Goal: Communication & Community: Answer question/provide support

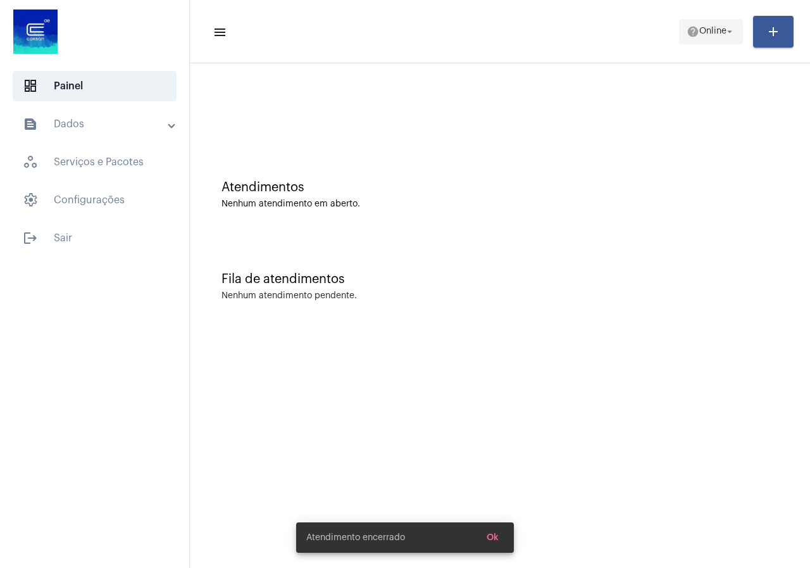
click at [703, 35] on span "Online" at bounding box center [712, 31] width 27 height 9
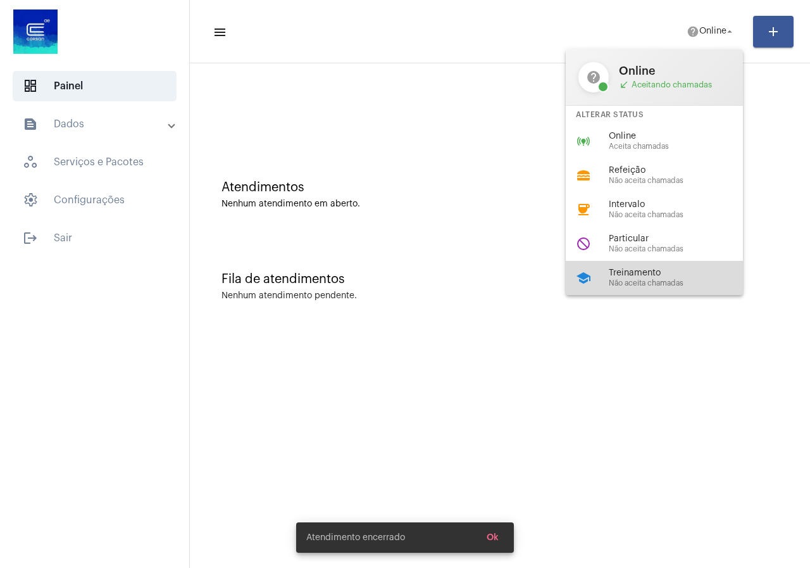
click at [671, 266] on div "school Treinamento Não aceita chamadas" at bounding box center [664, 278] width 197 height 34
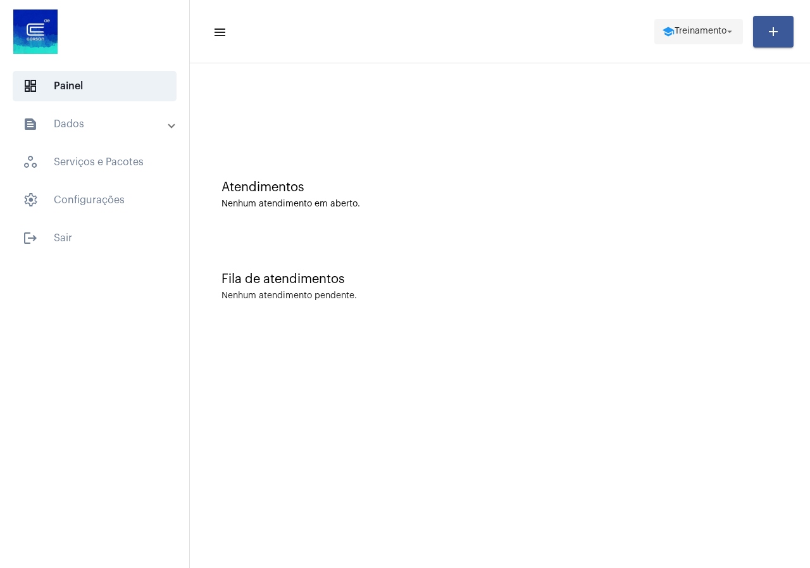
click at [692, 34] on span "Treinamento" at bounding box center [701, 31] width 52 height 9
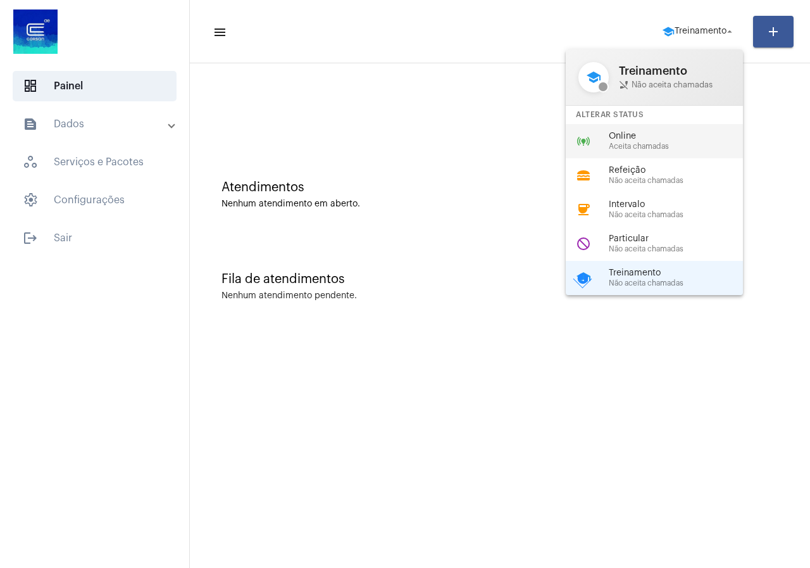
click at [624, 152] on div "online_prediction Online Aceita chamadas" at bounding box center [664, 141] width 197 height 34
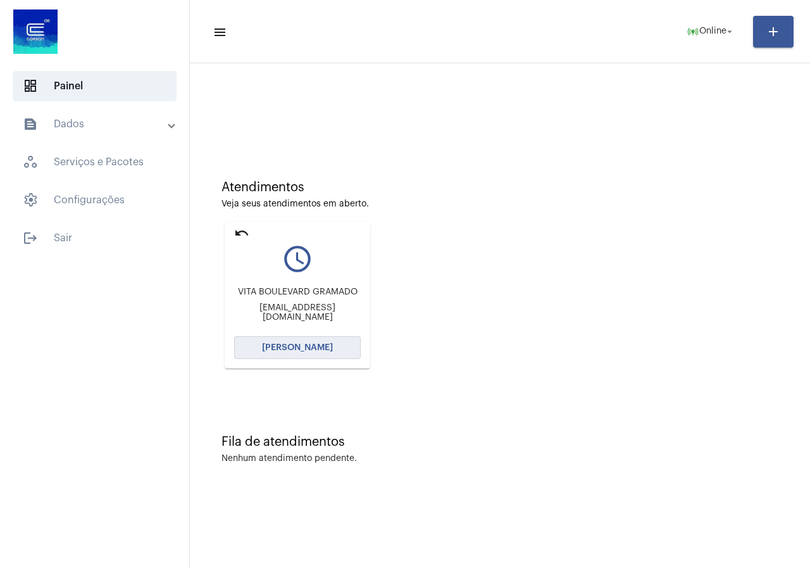
click at [294, 349] on span "[PERSON_NAME]" at bounding box center [297, 347] width 71 height 9
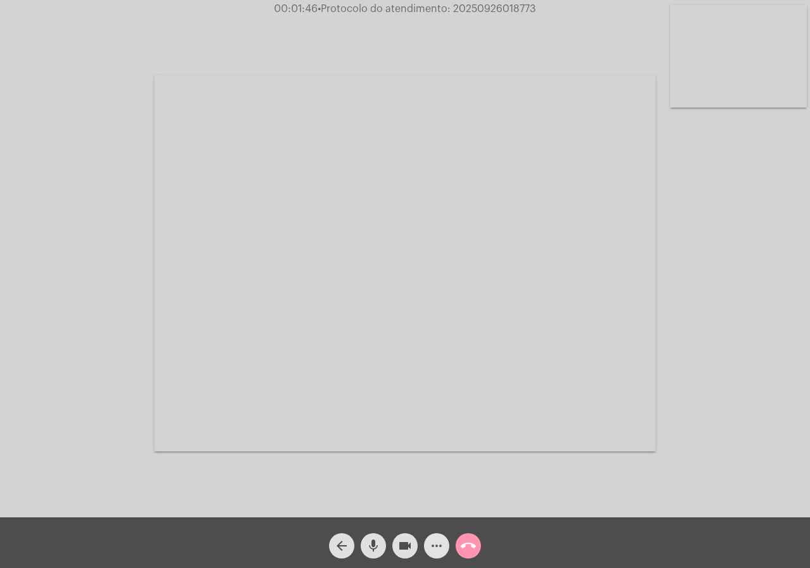
click at [425, 542] on button "more_horiz" at bounding box center [436, 545] width 25 height 25
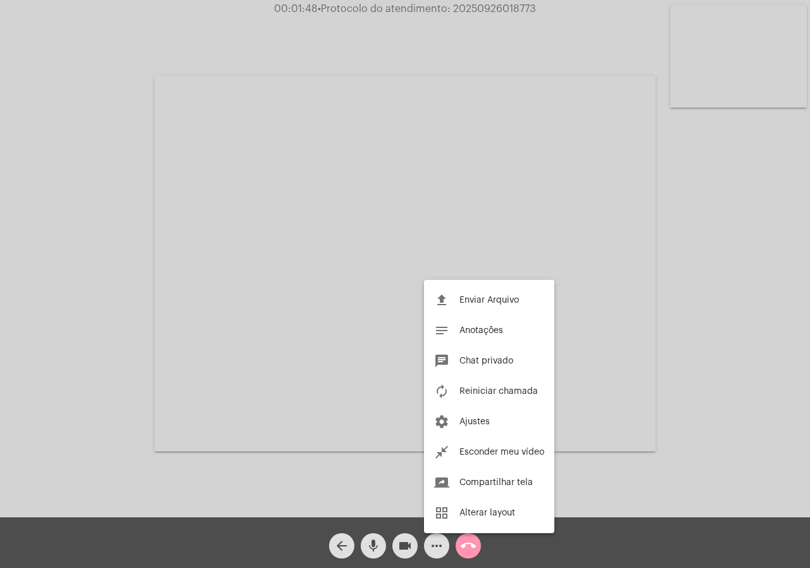
click at [0, 220] on div at bounding box center [405, 284] width 810 height 568
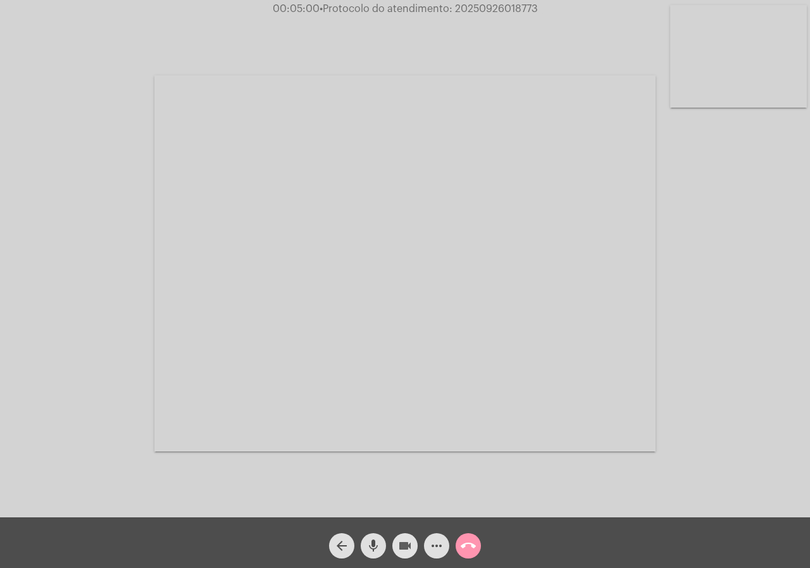
click at [404, 539] on mat-icon "videocam" at bounding box center [405, 545] width 15 height 15
click at [408, 548] on mat-icon "videocam_off" at bounding box center [405, 545] width 15 height 15
click at [465, 542] on mat-icon "call_end" at bounding box center [468, 545] width 15 height 15
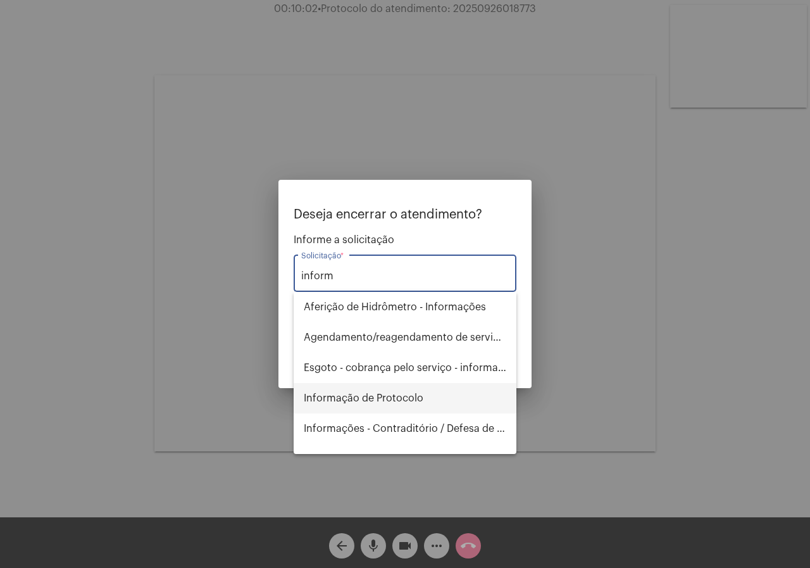
click at [429, 389] on span "Informação de Protocolo" at bounding box center [405, 398] width 203 height 30
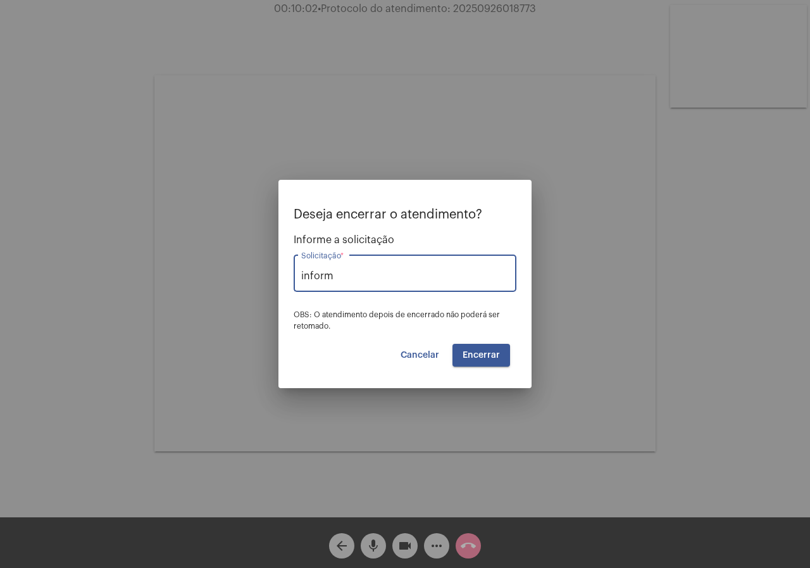
type input "Informação de Protocolo"
click at [496, 349] on button "Encerrar" at bounding box center [482, 355] width 58 height 23
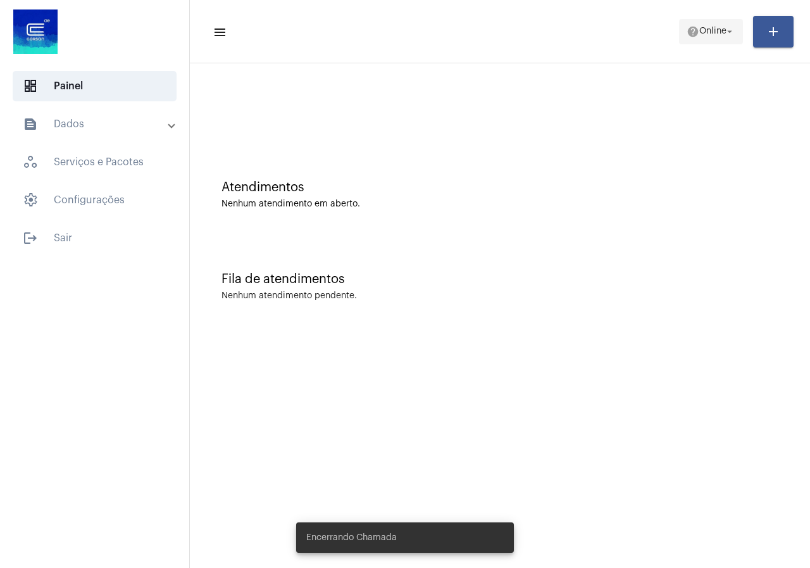
click at [711, 39] on span "help Online arrow_drop_down" at bounding box center [711, 31] width 49 height 23
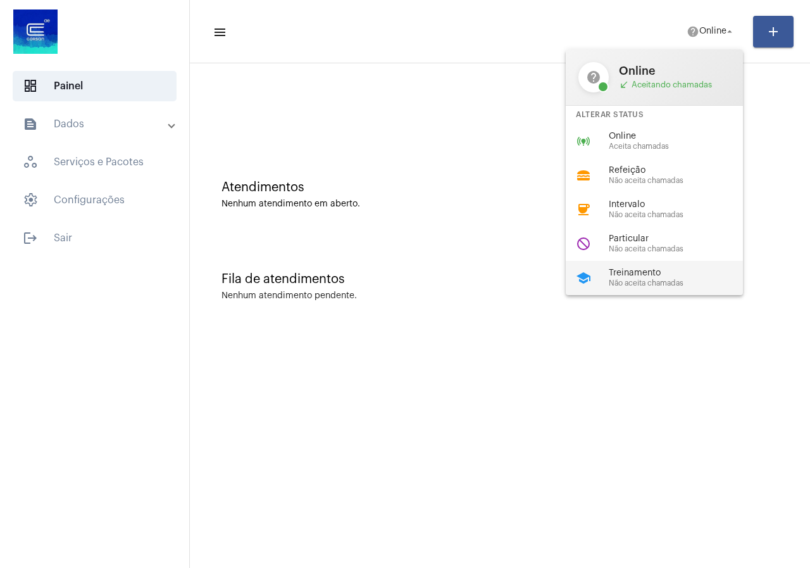
click at [621, 272] on span "Treinamento" at bounding box center [681, 272] width 144 height 9
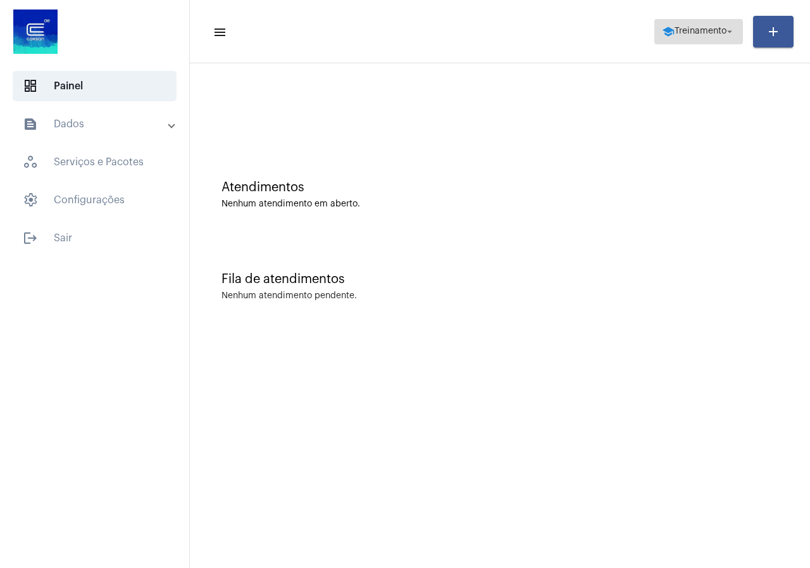
click at [697, 28] on span "Treinamento" at bounding box center [701, 31] width 52 height 9
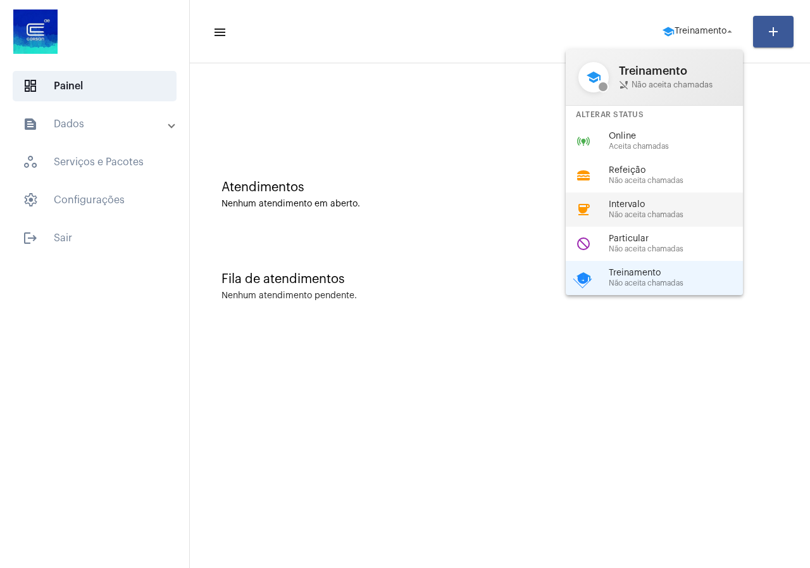
click at [668, 218] on span "Não aceita chamadas" at bounding box center [681, 215] width 144 height 8
